Goal: Task Accomplishment & Management: Manage account settings

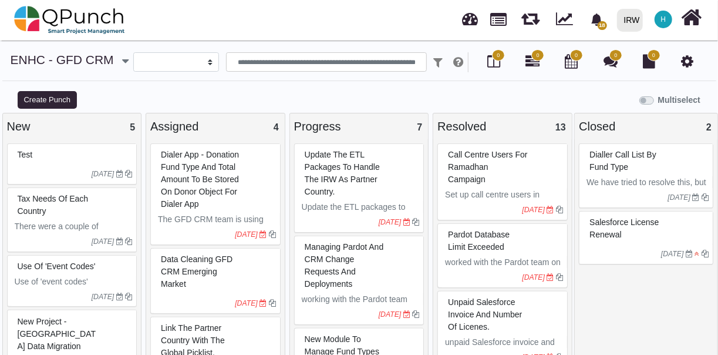
select select
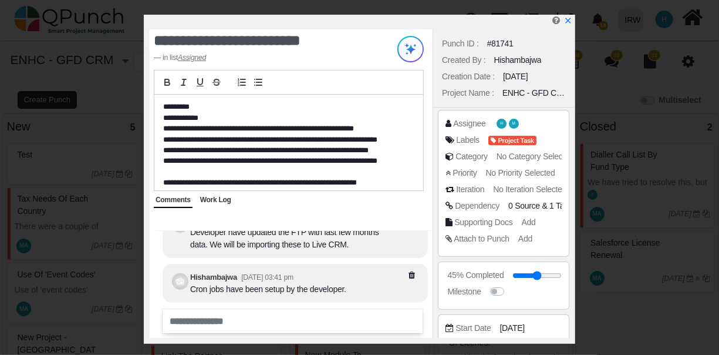
scroll to position [170, 0]
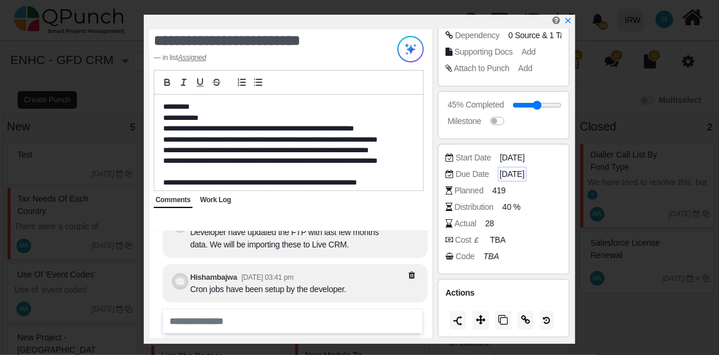
click at [524, 171] on span "[DATE]" at bounding box center [512, 174] width 25 height 12
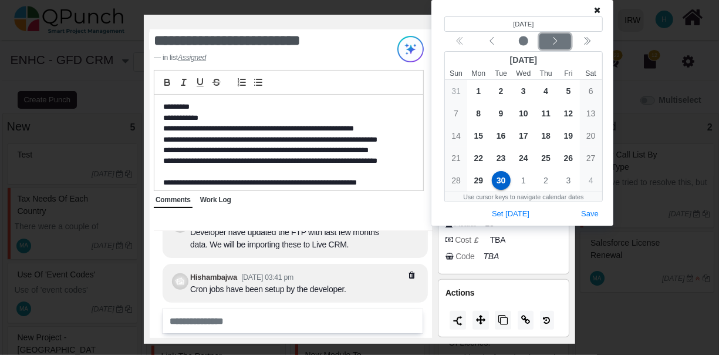
click at [554, 41] on icon "chevron left" at bounding box center [555, 40] width 9 height 9
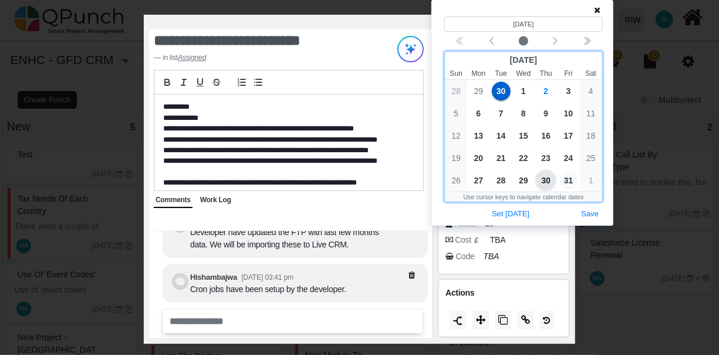
click at [570, 180] on span "31" at bounding box center [569, 180] width 19 height 19
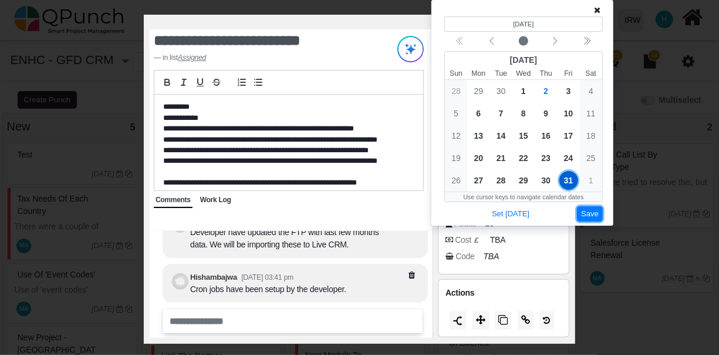
click at [593, 210] on button "Save" at bounding box center [590, 214] width 26 height 16
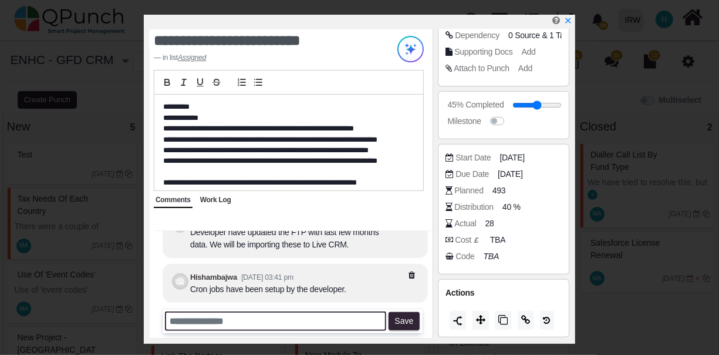
click at [309, 311] on input "text" at bounding box center [275, 320] width 221 height 19
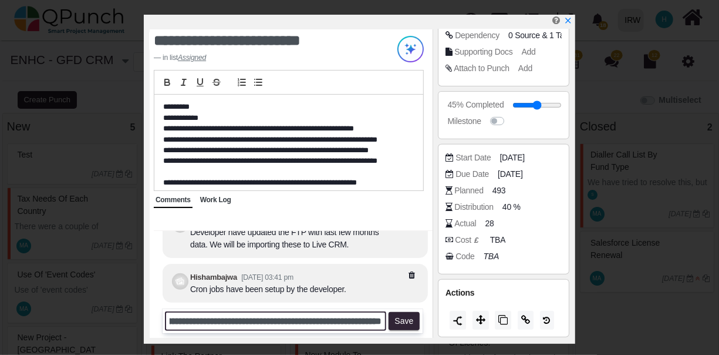
scroll to position [0, 348]
type input "**********"
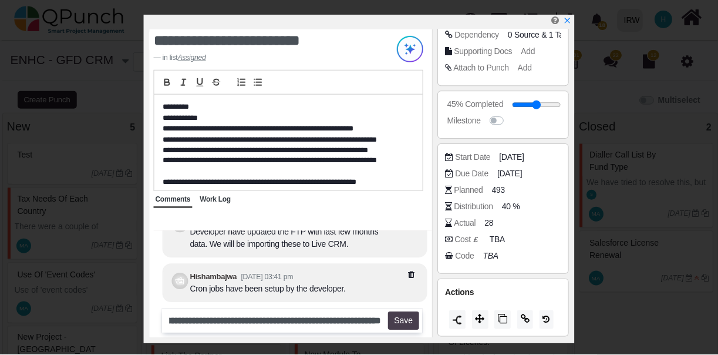
scroll to position [0, 0]
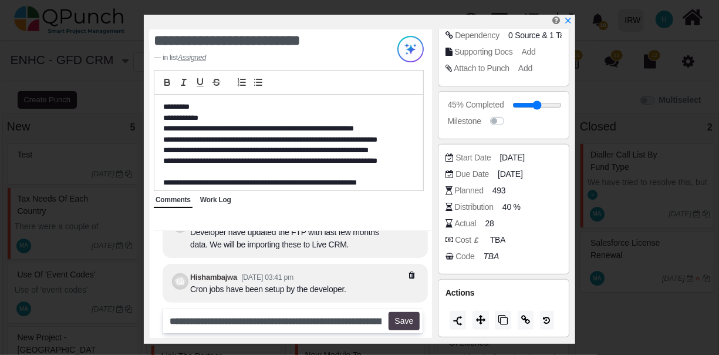
click at [407, 319] on button "Save" at bounding box center [404, 321] width 31 height 19
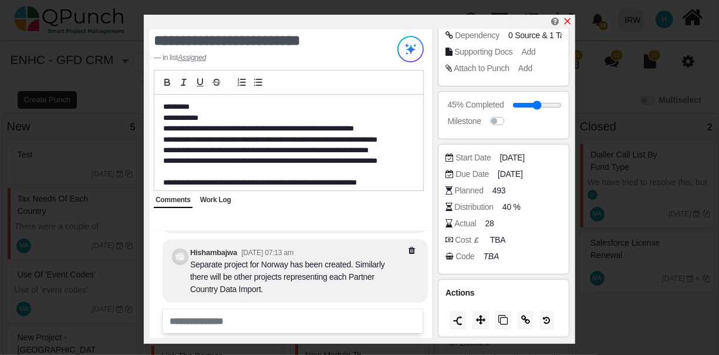
click at [567, 19] on icon "x" at bounding box center [567, 20] width 9 height 9
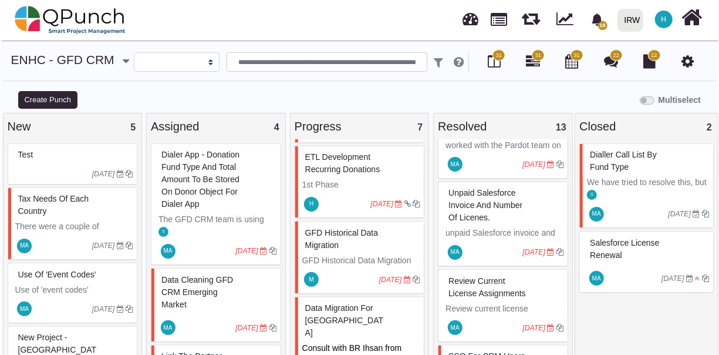
scroll to position [403, 0]
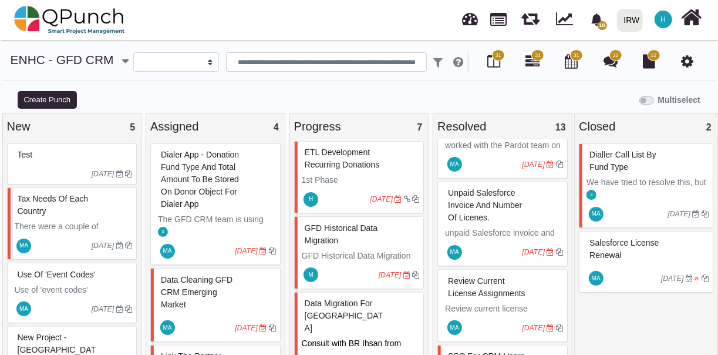
click at [382, 271] on icon "[DATE]" at bounding box center [390, 275] width 23 height 8
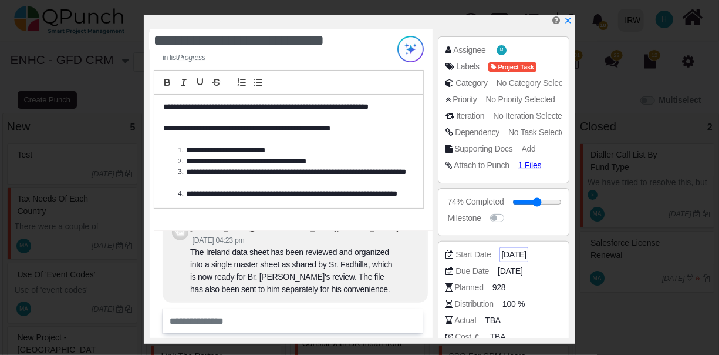
scroll to position [75, 0]
click at [518, 264] on span "[DATE]" at bounding box center [512, 270] width 25 height 12
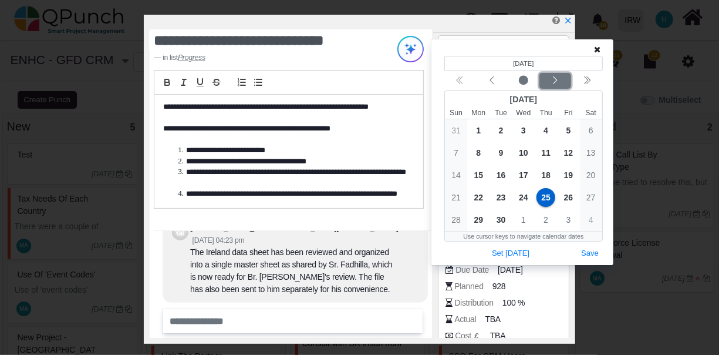
click at [560, 80] on icon "chevron left" at bounding box center [555, 80] width 9 height 9
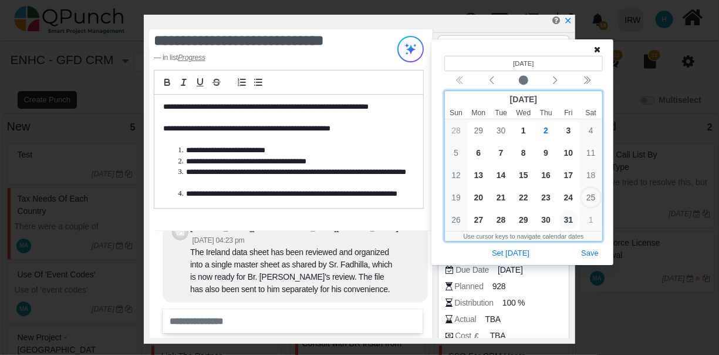
click at [569, 219] on span "31" at bounding box center [569, 219] width 19 height 19
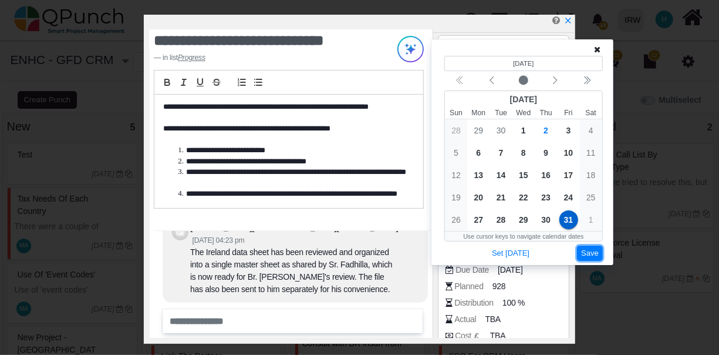
click at [590, 248] on button "Save" at bounding box center [590, 253] width 26 height 16
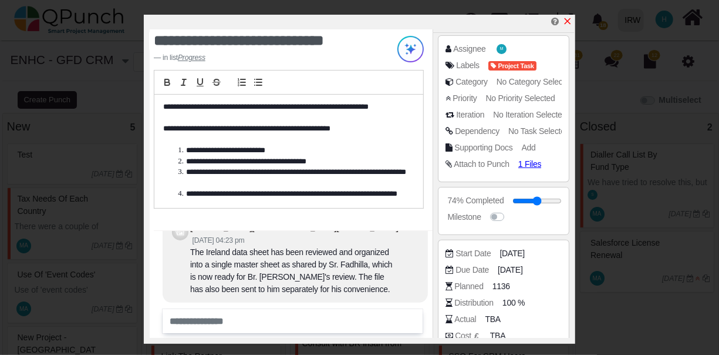
click at [569, 21] on icon "x" at bounding box center [568, 21] width 6 height 6
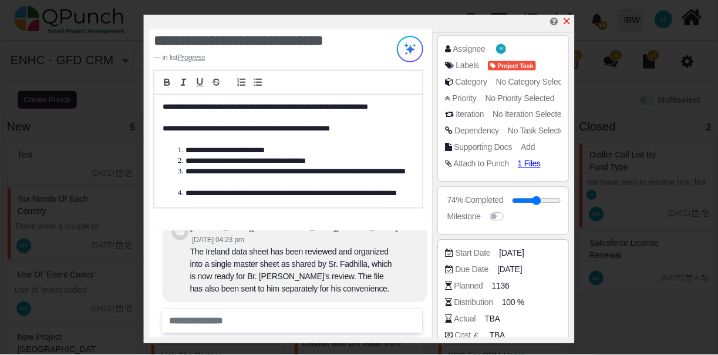
scroll to position [403, 0]
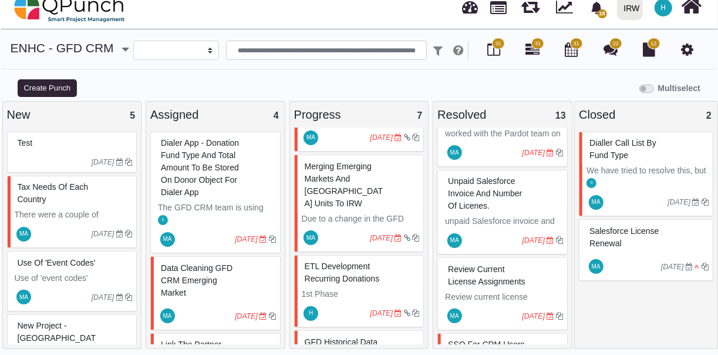
scroll to position [277, 0]
click at [387, 288] on p "1st Phase" at bounding box center [361, 294] width 118 height 12
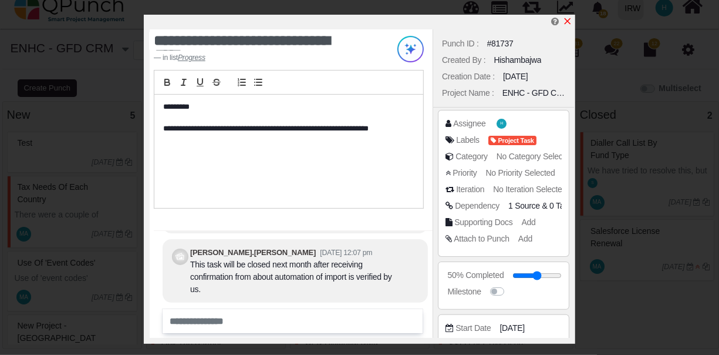
click at [567, 22] on icon "x" at bounding box center [568, 21] width 6 height 6
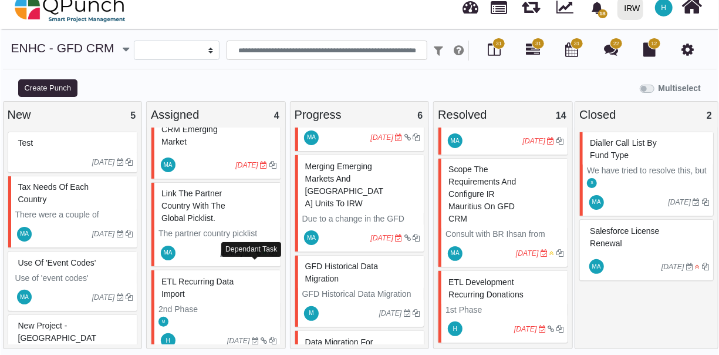
scroll to position [179, 0]
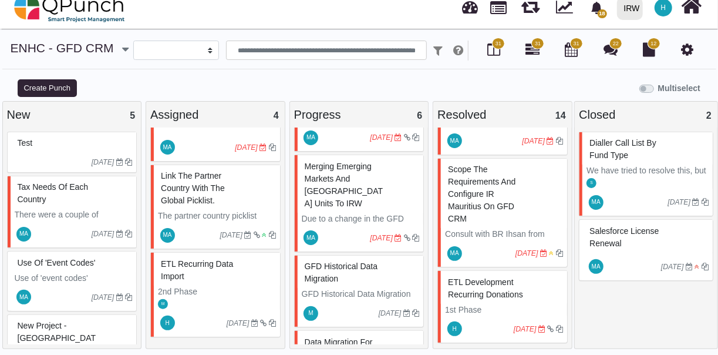
click at [245, 307] on div "M" at bounding box center [217, 303] width 126 height 12
click at [245, 307] on div "ETL Recurring Data Import 2nd Phase Data Import: 1- [GEOGRAPHIC_DATA] Recurring…" at bounding box center [215, 294] width 130 height 85
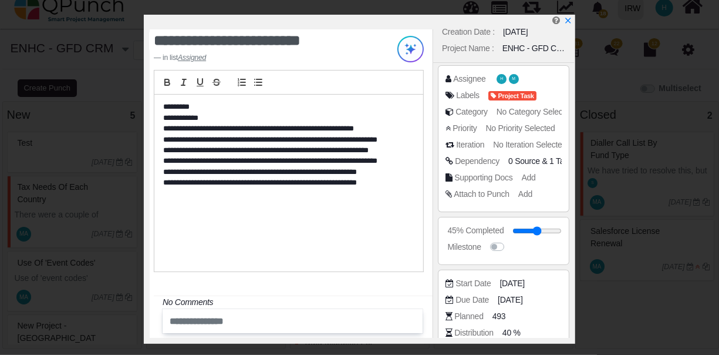
scroll to position [170, 0]
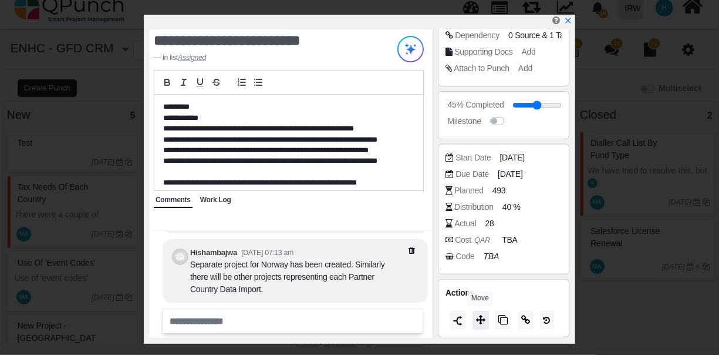
click at [479, 317] on icon at bounding box center [480, 319] width 9 height 9
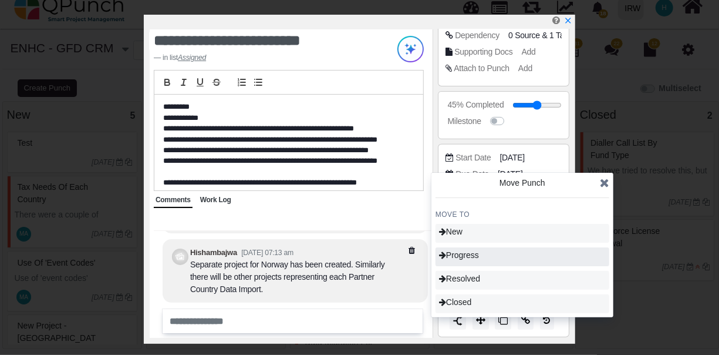
click at [474, 257] on span "Progress" at bounding box center [459, 254] width 40 height 9
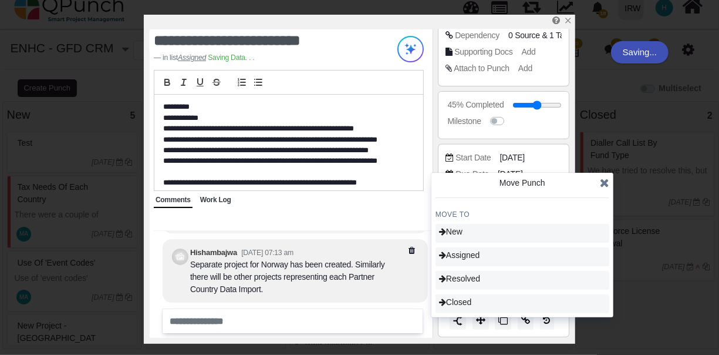
type input "**"
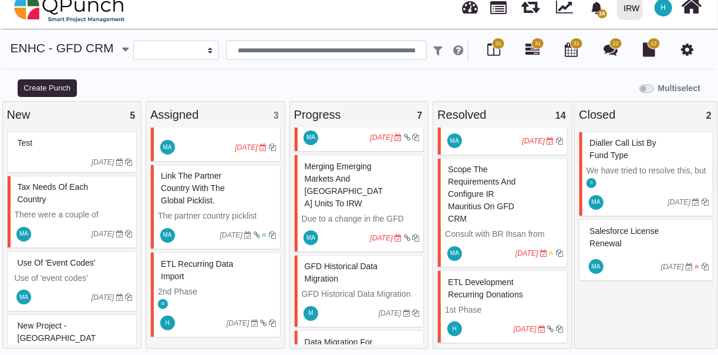
click at [85, 199] on div "Tax needs of each country" at bounding box center [74, 193] width 118 height 31
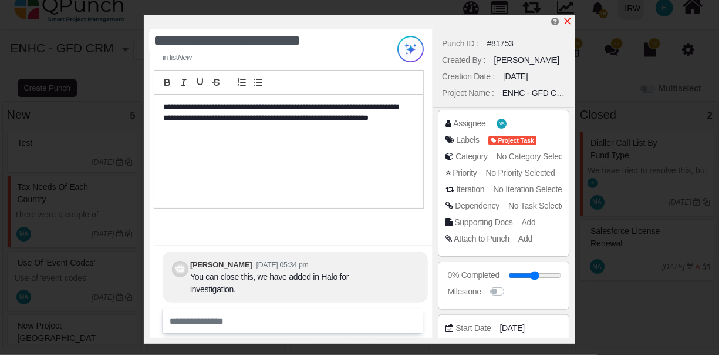
click at [569, 22] on icon "x" at bounding box center [567, 20] width 9 height 9
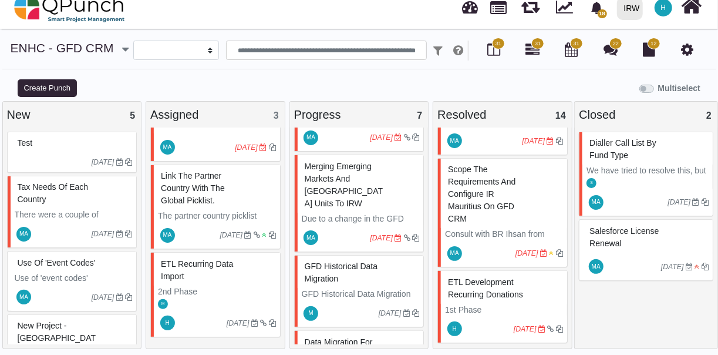
click at [91, 197] on div "Tax needs of each country" at bounding box center [74, 193] width 118 height 31
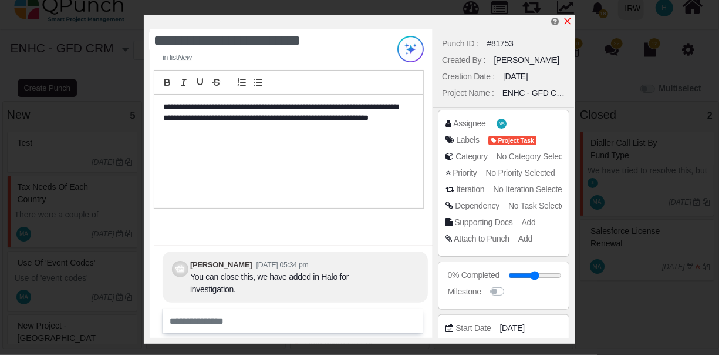
click at [570, 22] on icon "x" at bounding box center [567, 20] width 9 height 9
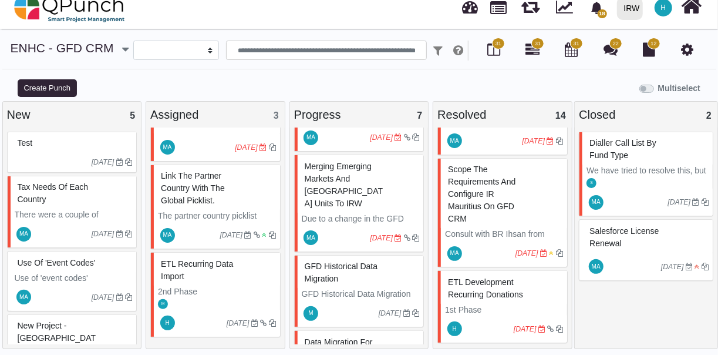
click at [71, 203] on div "Tax needs of each country" at bounding box center [74, 193] width 118 height 31
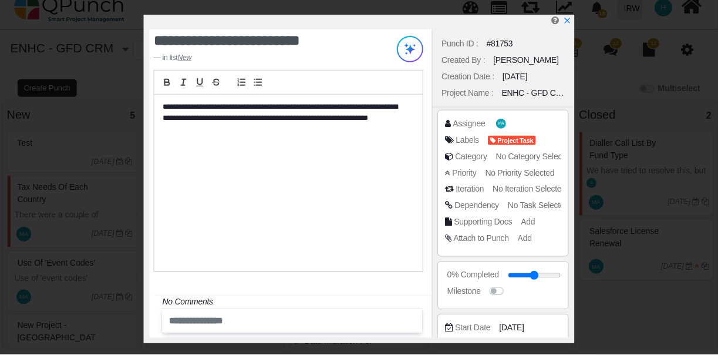
scroll to position [170, 0]
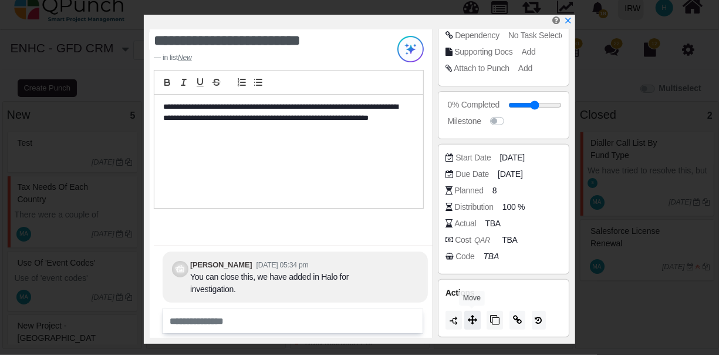
click at [471, 318] on icon at bounding box center [472, 319] width 9 height 9
click at [568, 23] on icon "x" at bounding box center [568, 21] width 6 height 6
